Goal: Find specific page/section: Find specific page/section

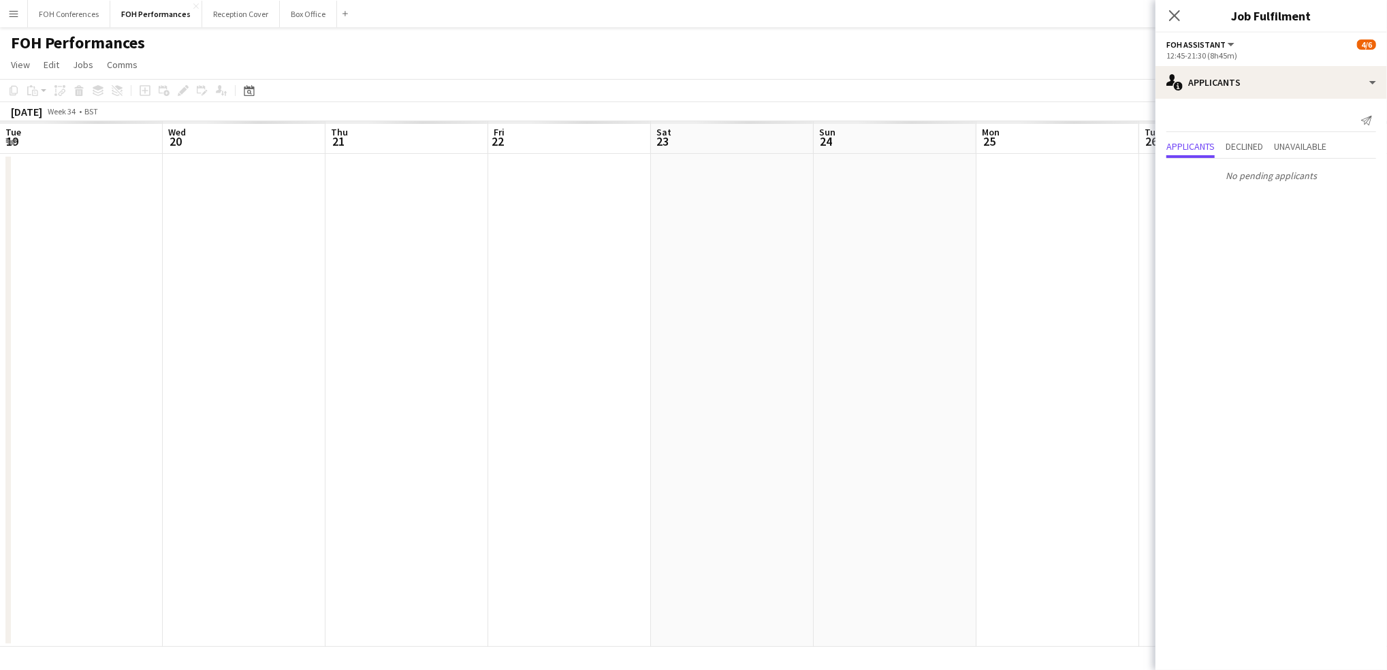
scroll to position [0, 282]
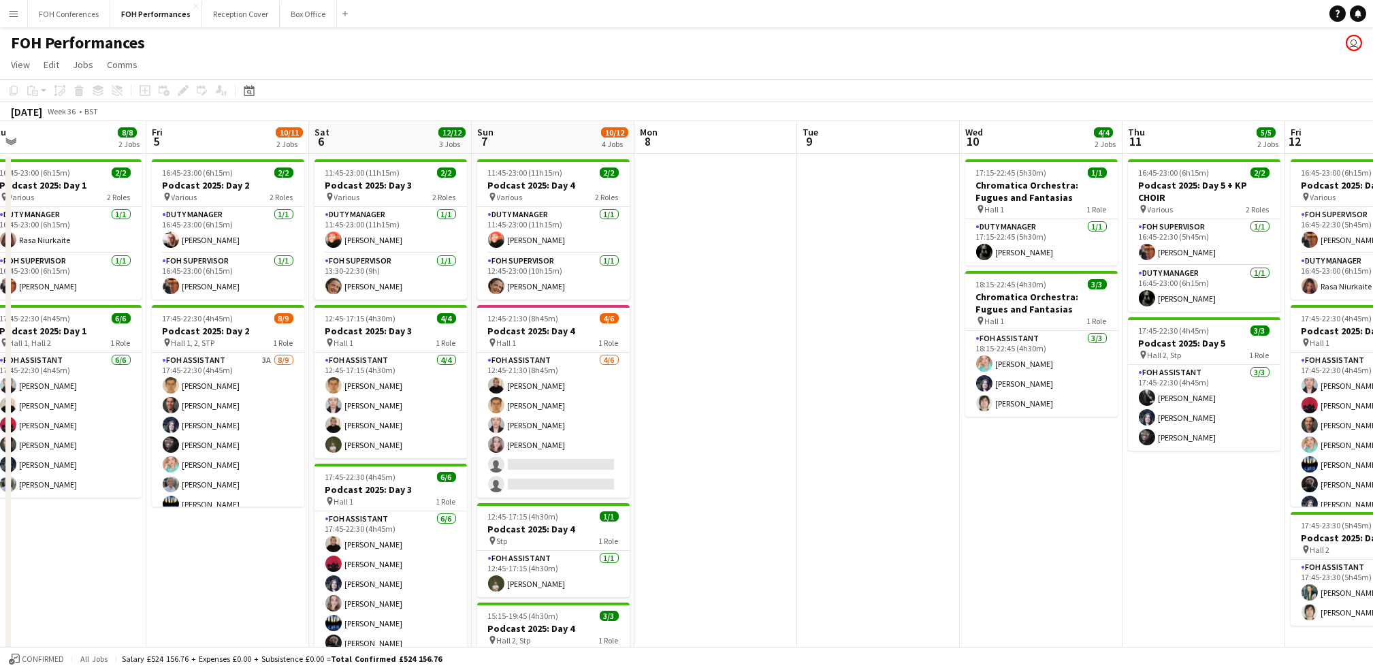
scroll to position [0, 353]
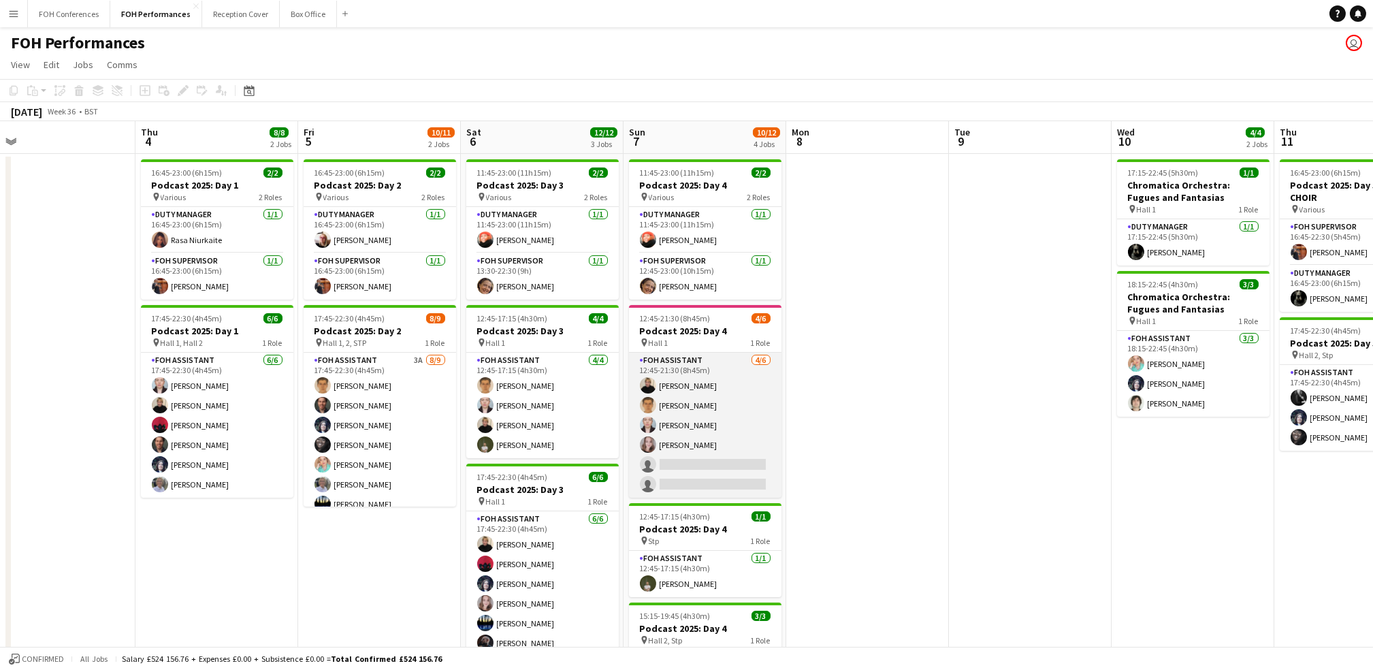
click at [709, 463] on app-card-role "FOH Assistant [DATE] 12:45-21:30 (8h45m) [PERSON_NAME] [PERSON_NAME] [PERSON_NA…" at bounding box center [705, 425] width 152 height 145
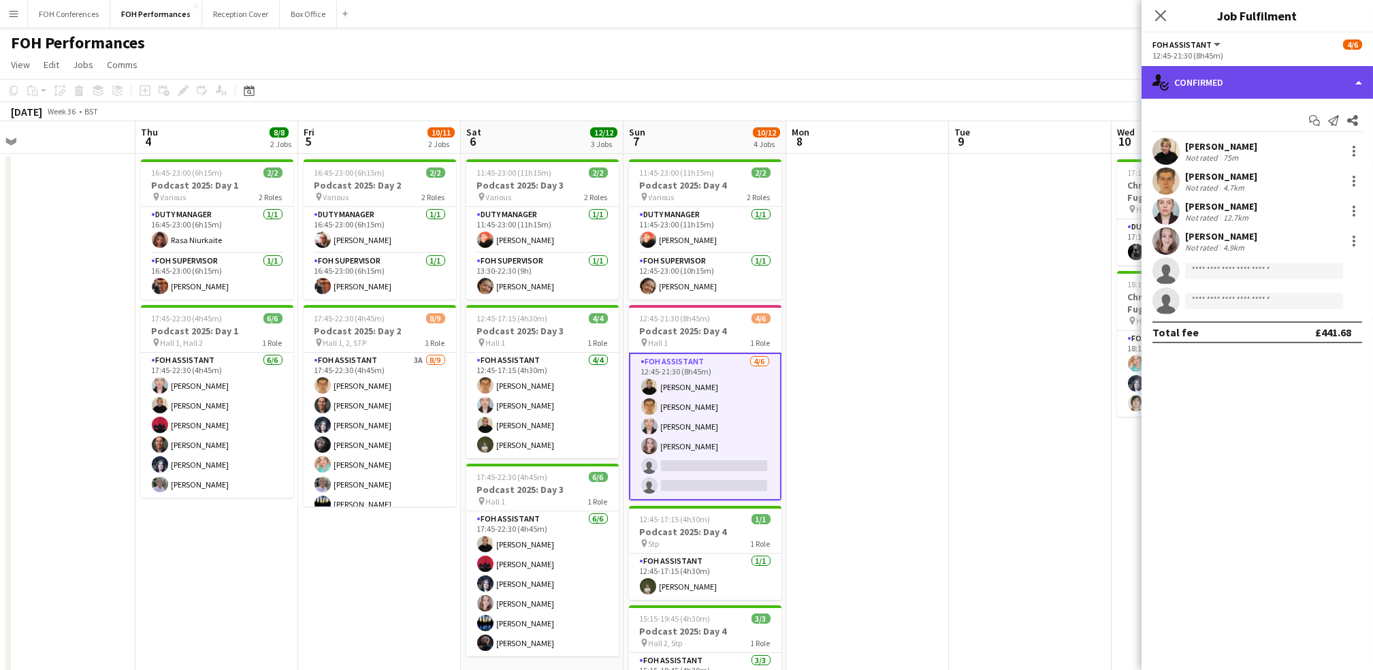
click at [1225, 90] on div "single-neutral-actions-check-2 Confirmed" at bounding box center [1257, 82] width 231 height 33
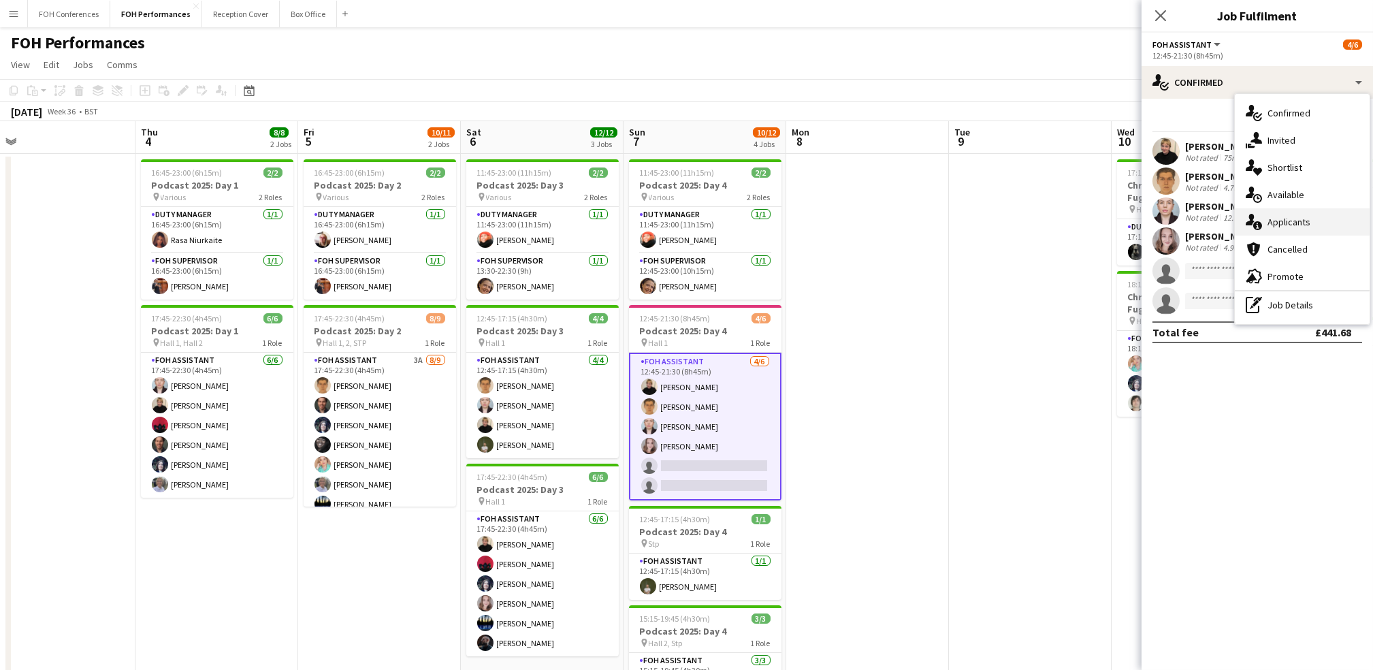
click at [1294, 227] on div "single-neutral-actions-information Applicants" at bounding box center [1302, 221] width 135 height 27
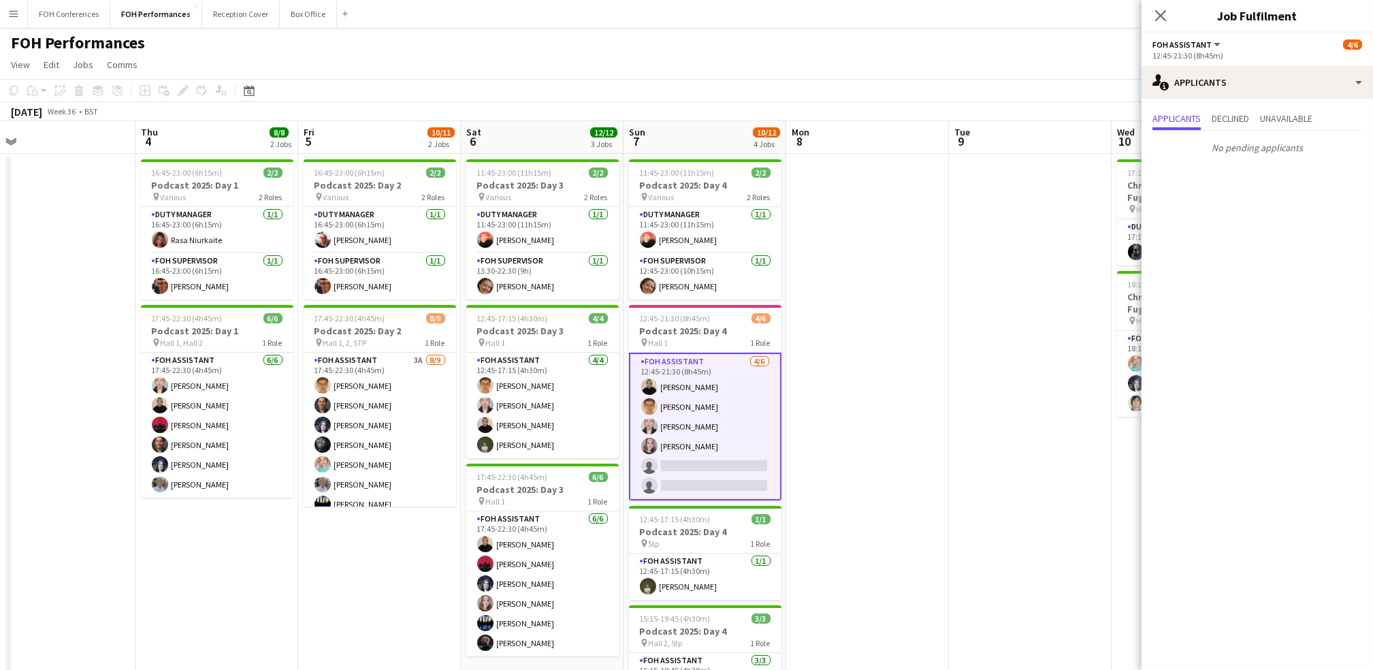
click at [1043, 63] on app-page-menu "View Day view expanded Day view collapsed Month view Date picker Jump to [DATE]…" at bounding box center [686, 66] width 1373 height 26
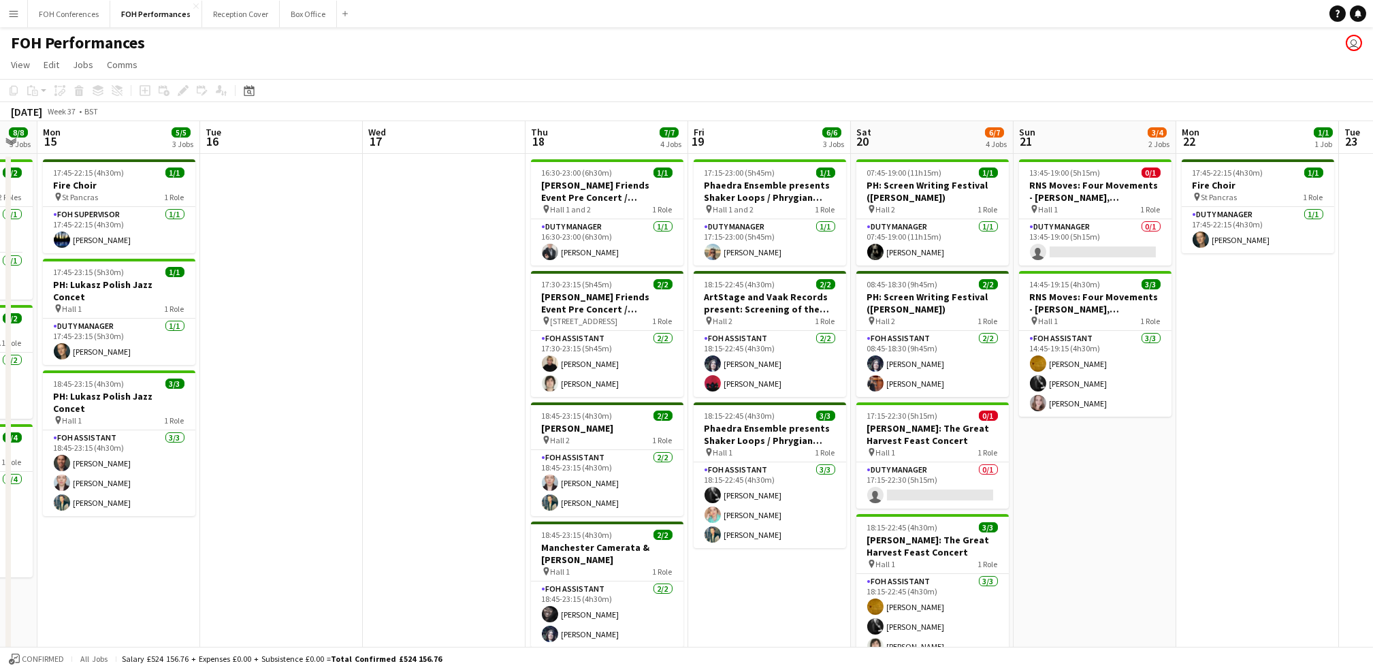
scroll to position [0, 458]
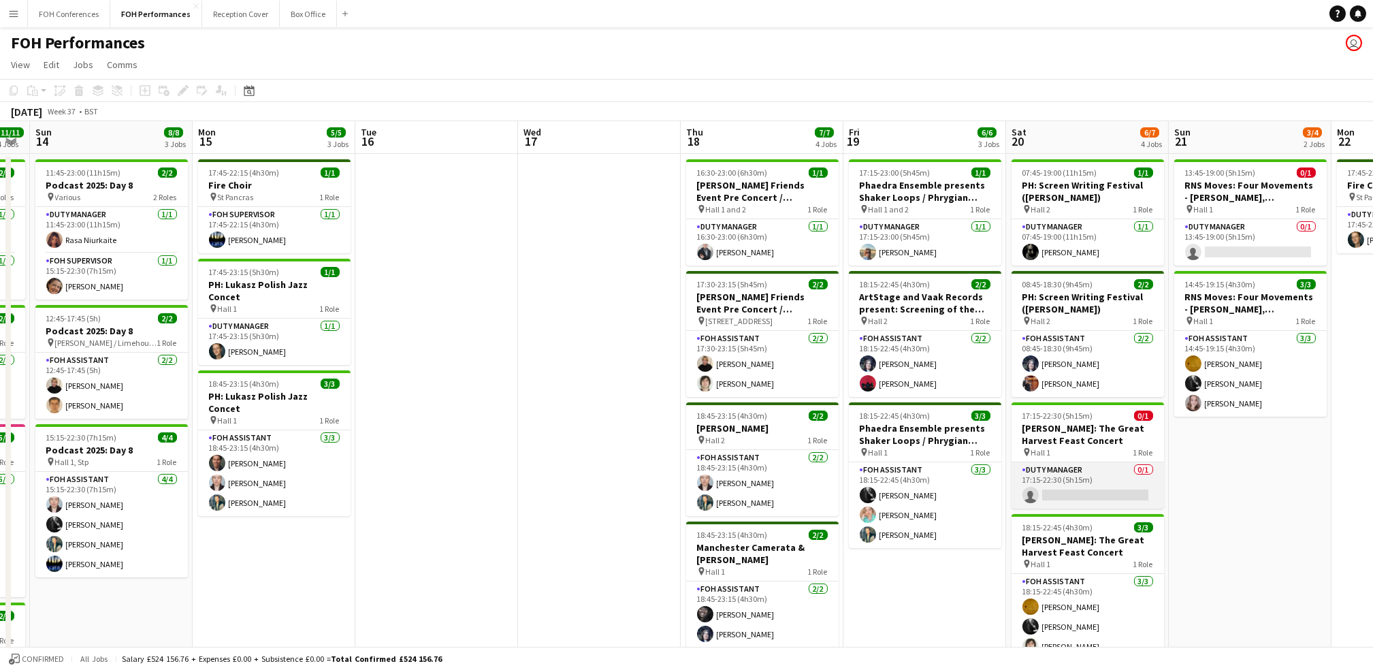
click at [1067, 498] on app-card-role "Duty Manager 0/1 17:15-22:30 (5h15m) single-neutral-actions" at bounding box center [1088, 485] width 152 height 46
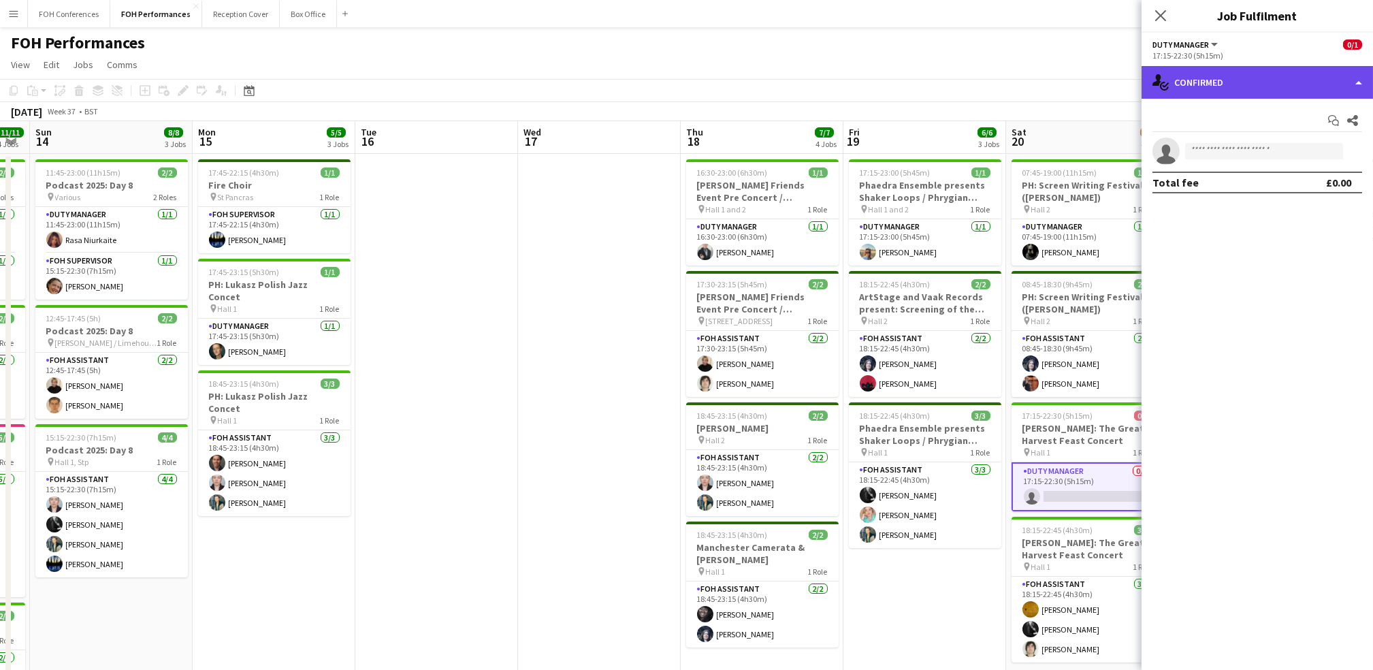
click at [1199, 93] on div "single-neutral-actions-check-2 Confirmed" at bounding box center [1257, 82] width 231 height 33
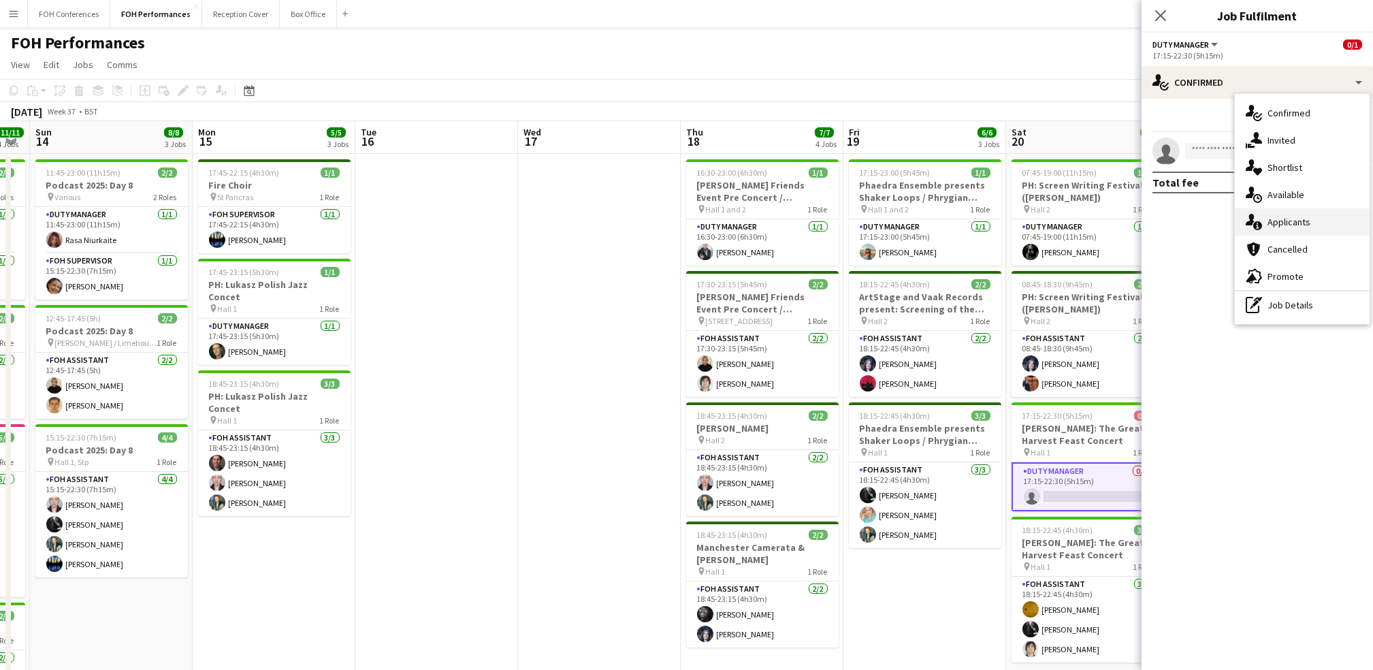
click at [1296, 214] on div "single-neutral-actions-information Applicants" at bounding box center [1302, 221] width 135 height 27
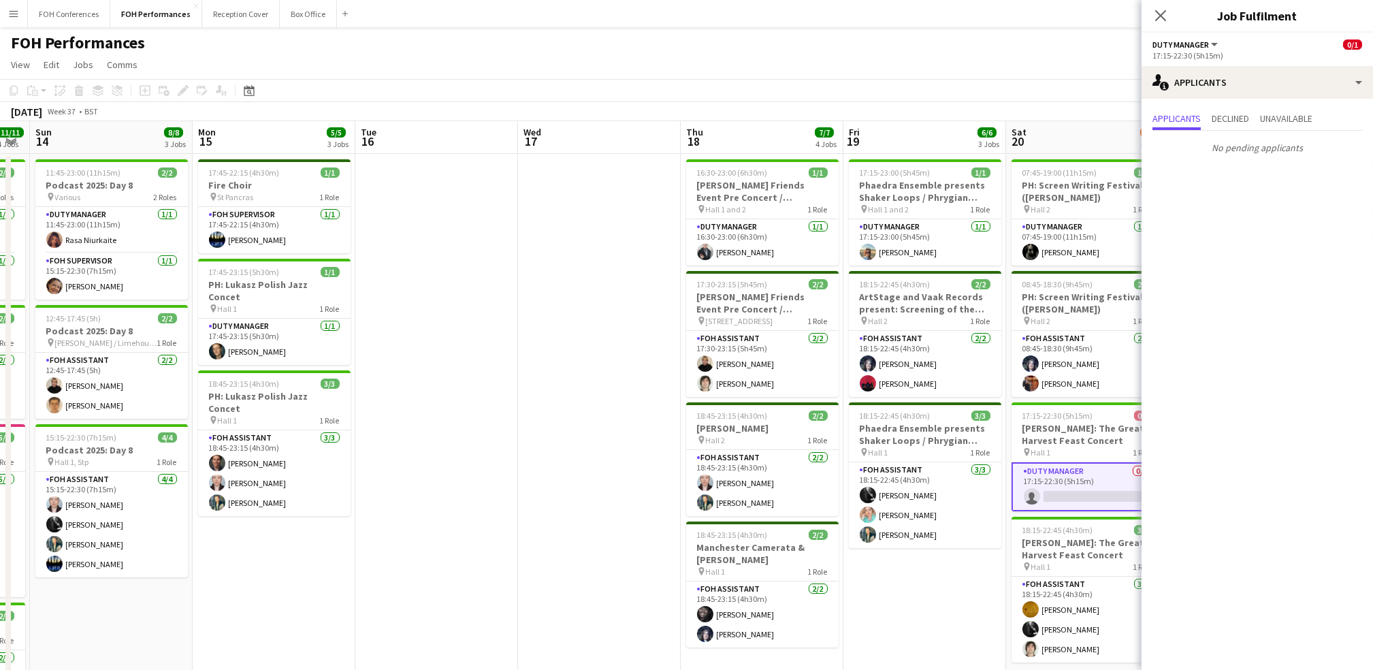
click at [984, 62] on app-page-menu "View Day view expanded Day view collapsed Month view Date picker Jump to [DATE]…" at bounding box center [686, 66] width 1373 height 26
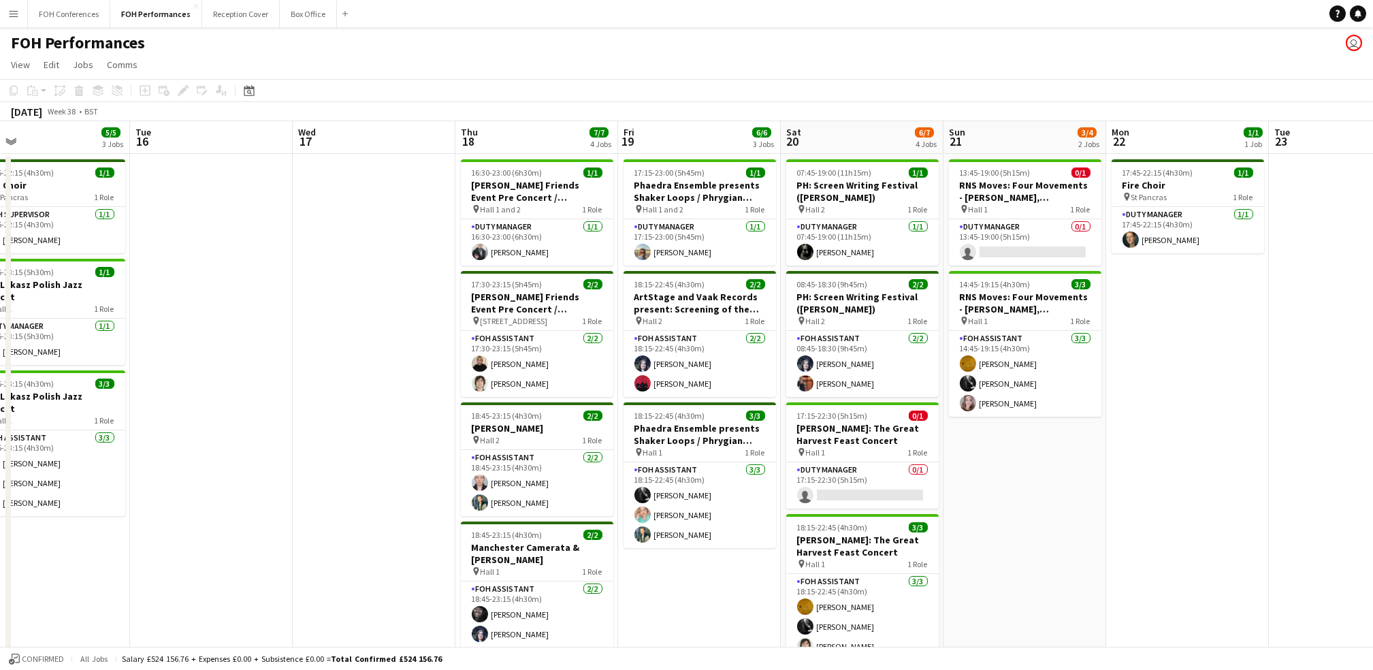
scroll to position [0, 520]
click at [1006, 257] on app-card-role "Duty Manager 0/1 13:45-19:00 (5h15m) single-neutral-actions" at bounding box center [1026, 242] width 152 height 46
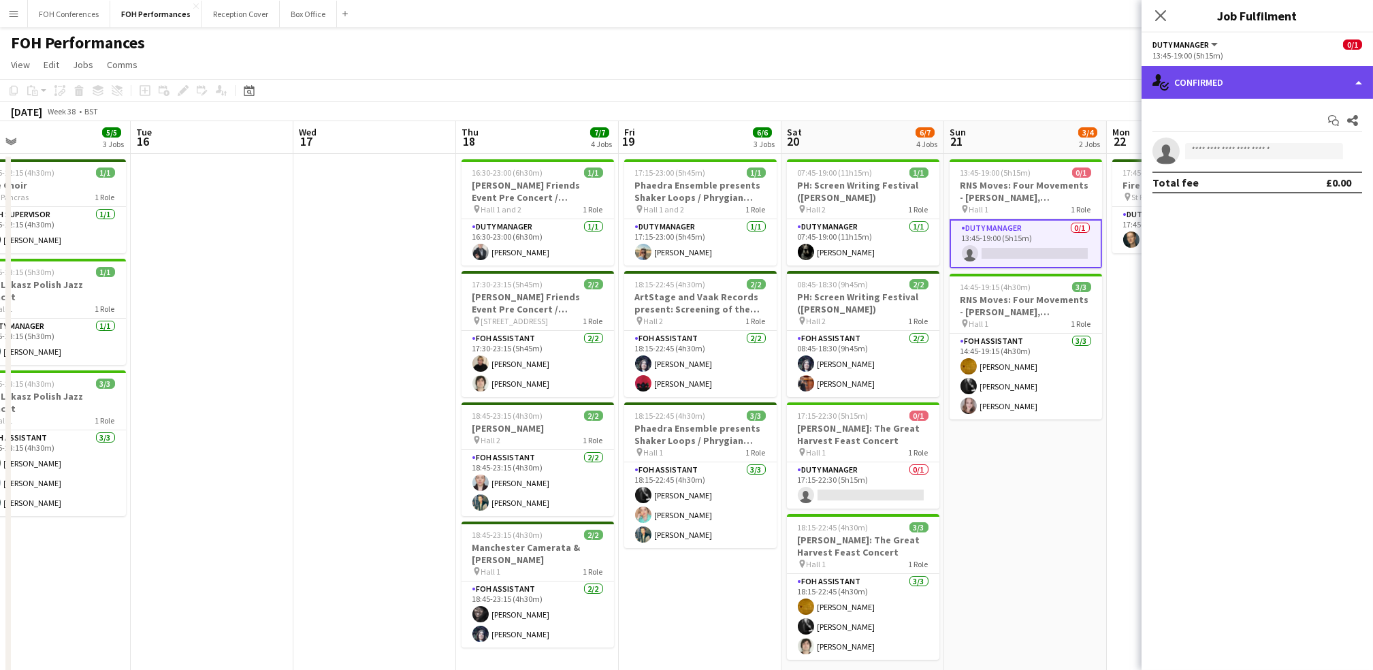
click at [1264, 78] on div "single-neutral-actions-check-2 Confirmed" at bounding box center [1257, 82] width 231 height 33
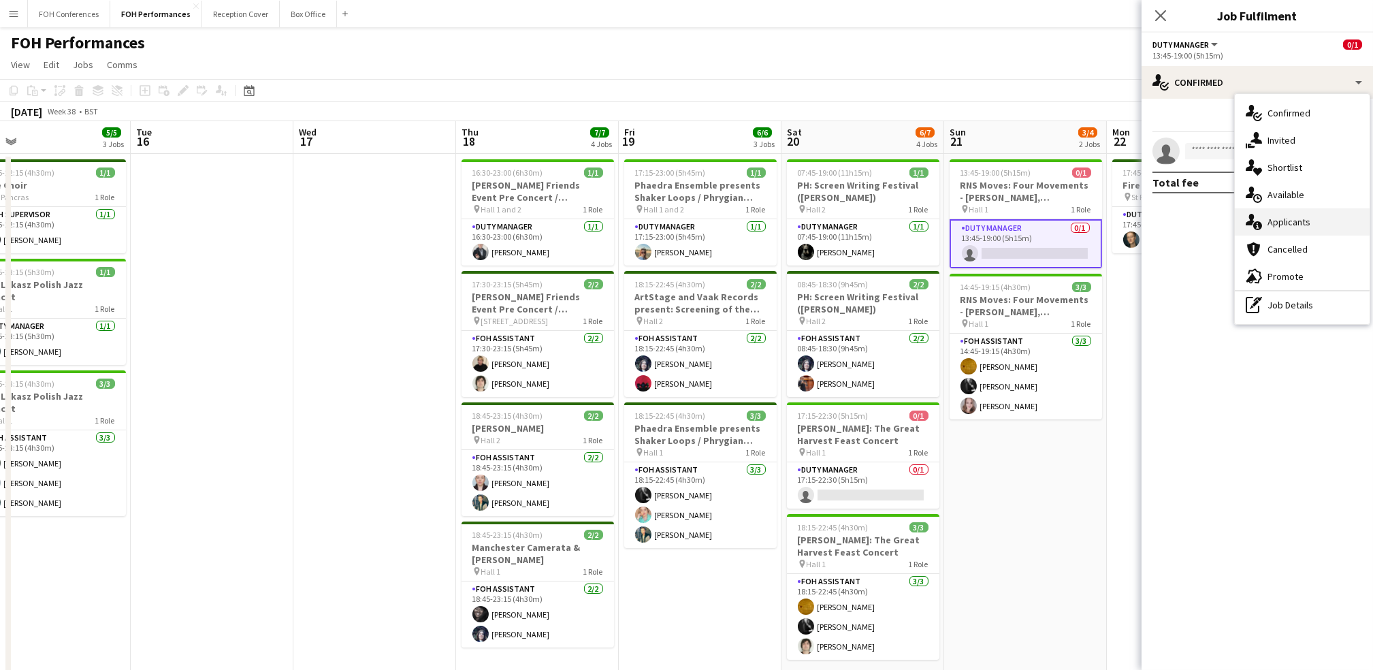
click at [1289, 217] on div "single-neutral-actions-information Applicants" at bounding box center [1302, 221] width 135 height 27
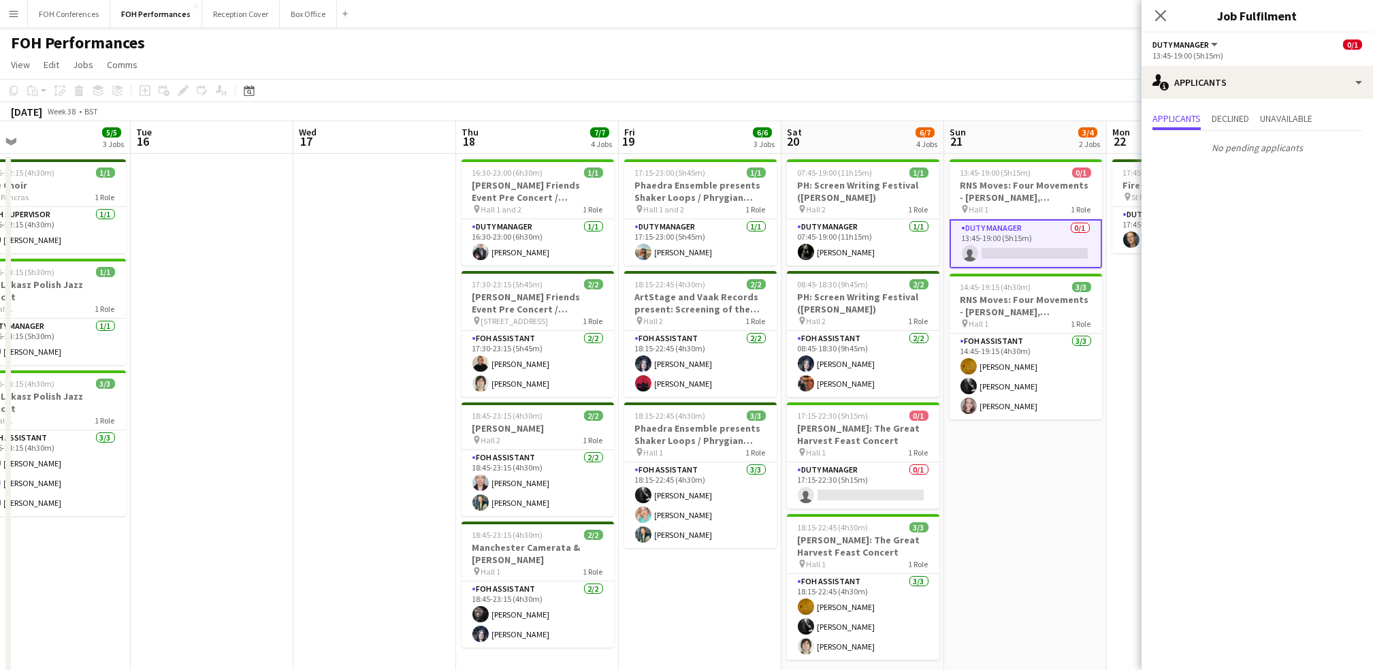
click at [1049, 61] on app-page-menu "View Day view expanded Day view collapsed Month view Date picker Jump to [DATE]…" at bounding box center [686, 66] width 1373 height 26
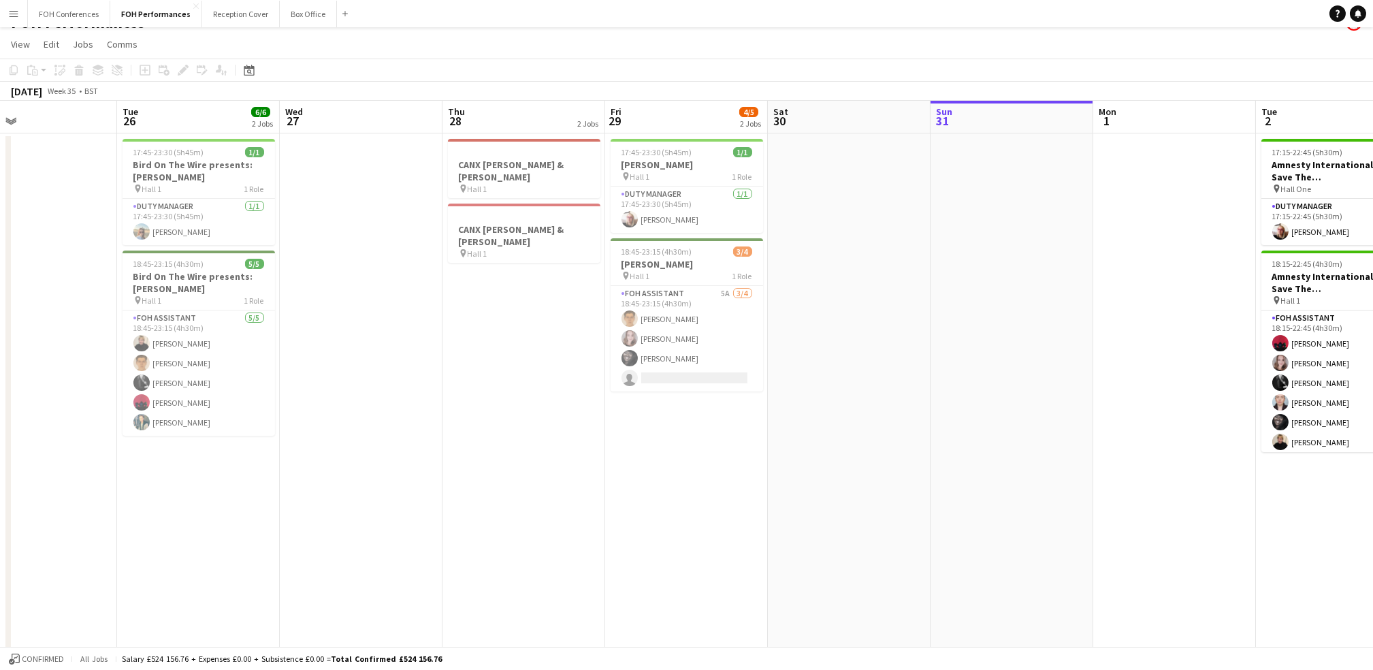
scroll to position [0, 532]
click at [74, 13] on button "FOH Conferences Close" at bounding box center [69, 14] width 82 height 27
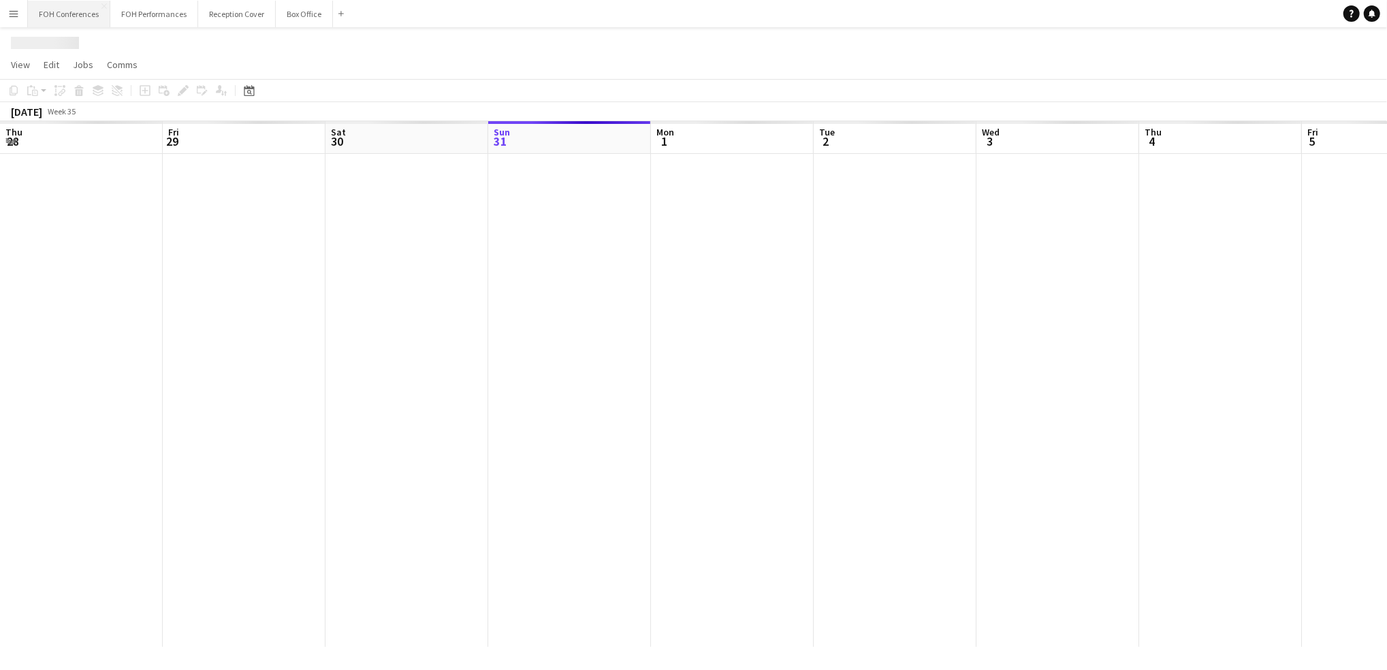
scroll to position [0, 325]
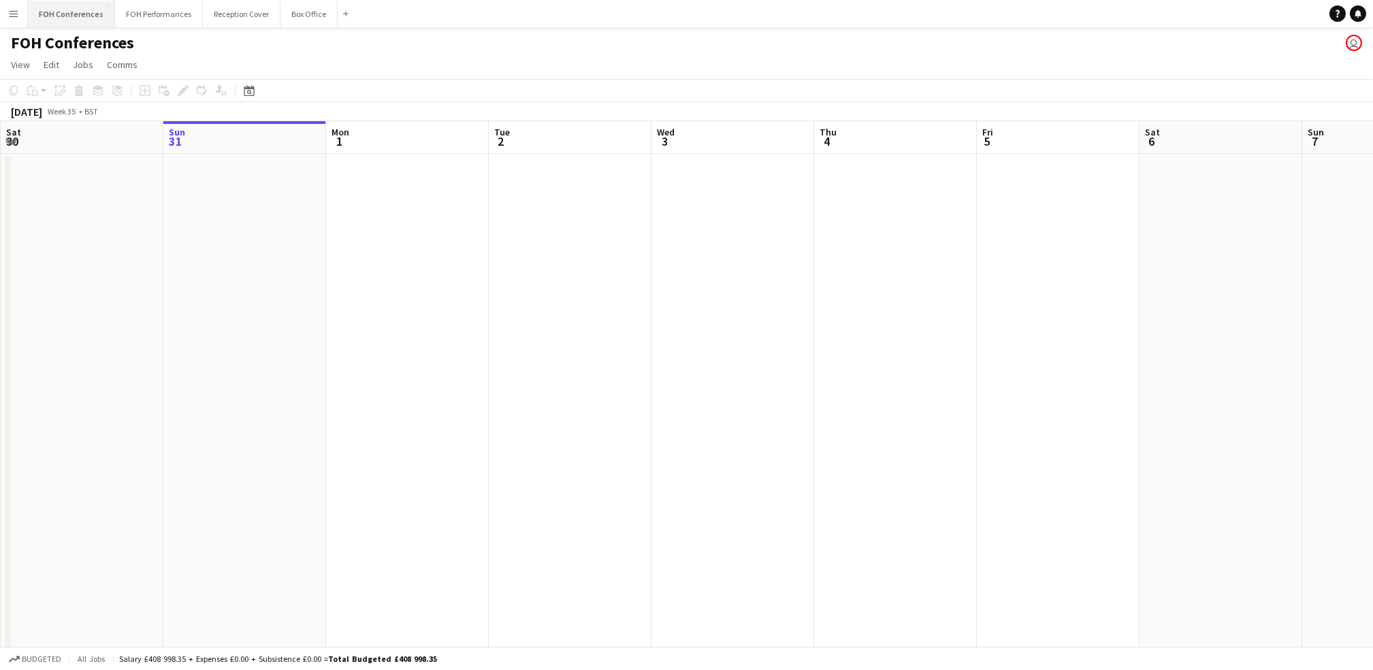
click at [74, 13] on button "FOH Conferences Close" at bounding box center [71, 14] width 87 height 27
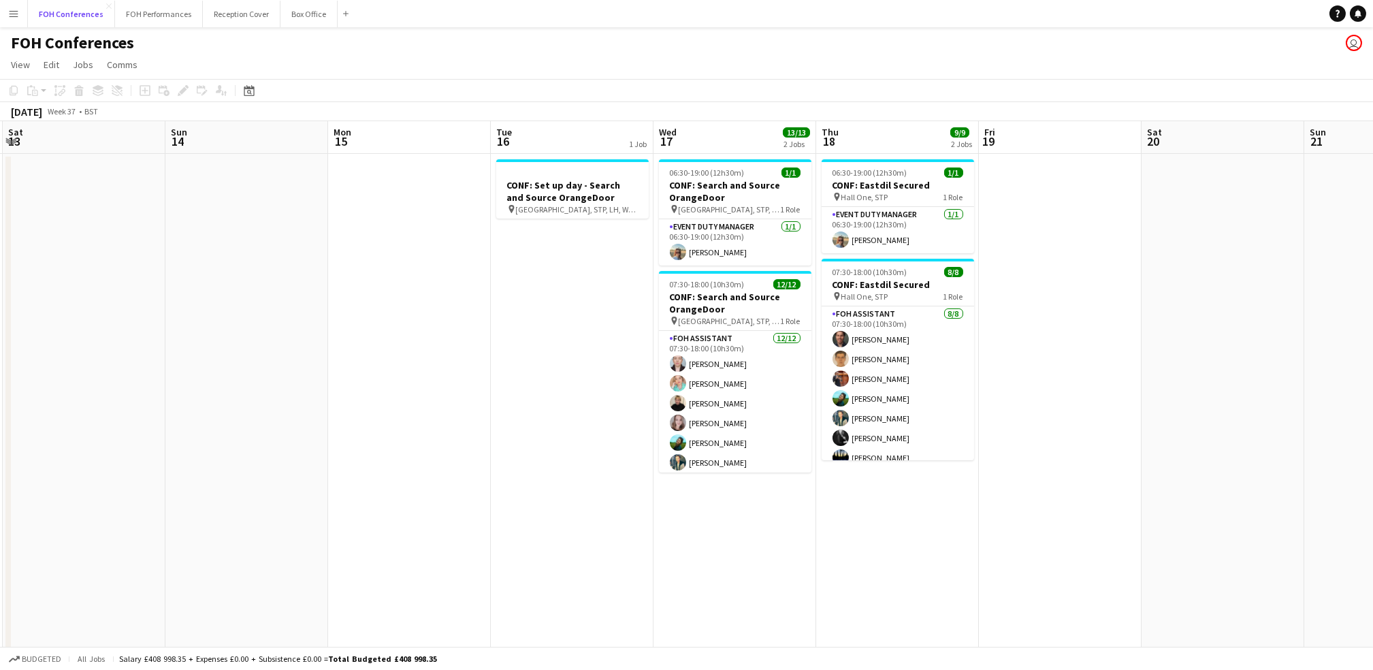
scroll to position [0, 489]
